Goal: Find specific page/section: Find specific page/section

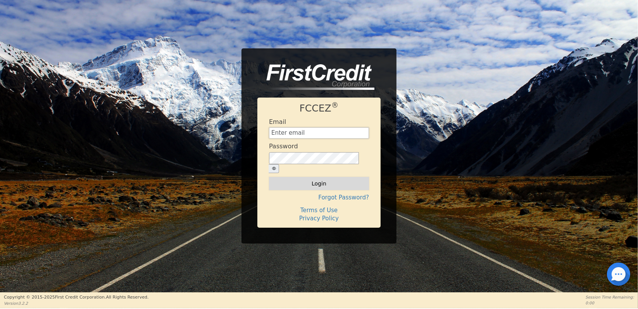
type input "[EMAIL_ADDRESS][DOMAIN_NAME]"
click at [310, 180] on button "Login" at bounding box center [319, 183] width 100 height 13
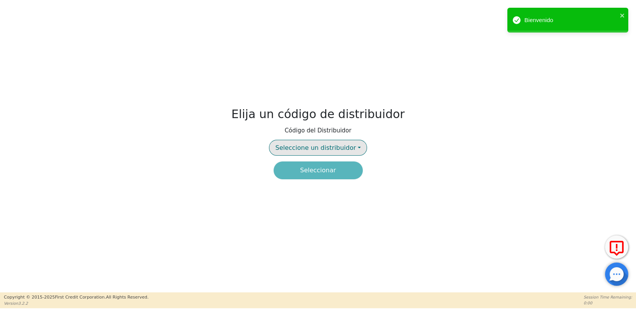
click at [320, 145] on span "Seleccione un distribuidor" at bounding box center [315, 147] width 81 height 7
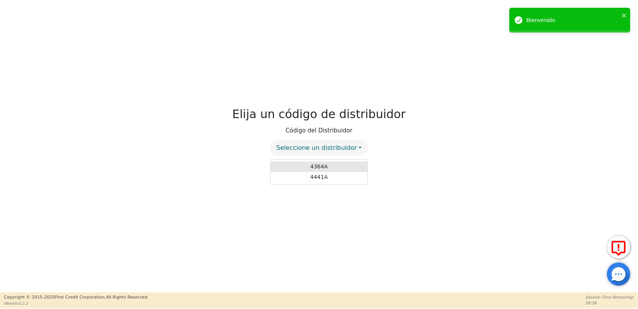
click at [320, 163] on link "4364A" at bounding box center [318, 167] width 97 height 10
click at [313, 171] on button "Seleccionar" at bounding box center [318, 171] width 89 height 18
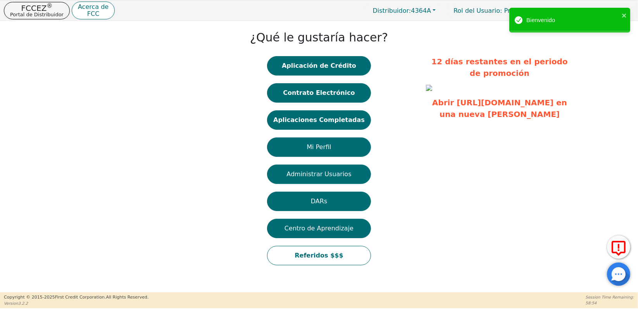
click at [312, 122] on button "Aplicaciones Completadas" at bounding box center [319, 119] width 104 height 19
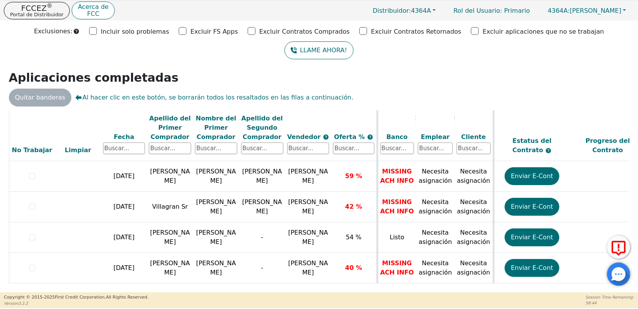
scroll to position [42, 0]
